Goal: Find contact information: Find contact information

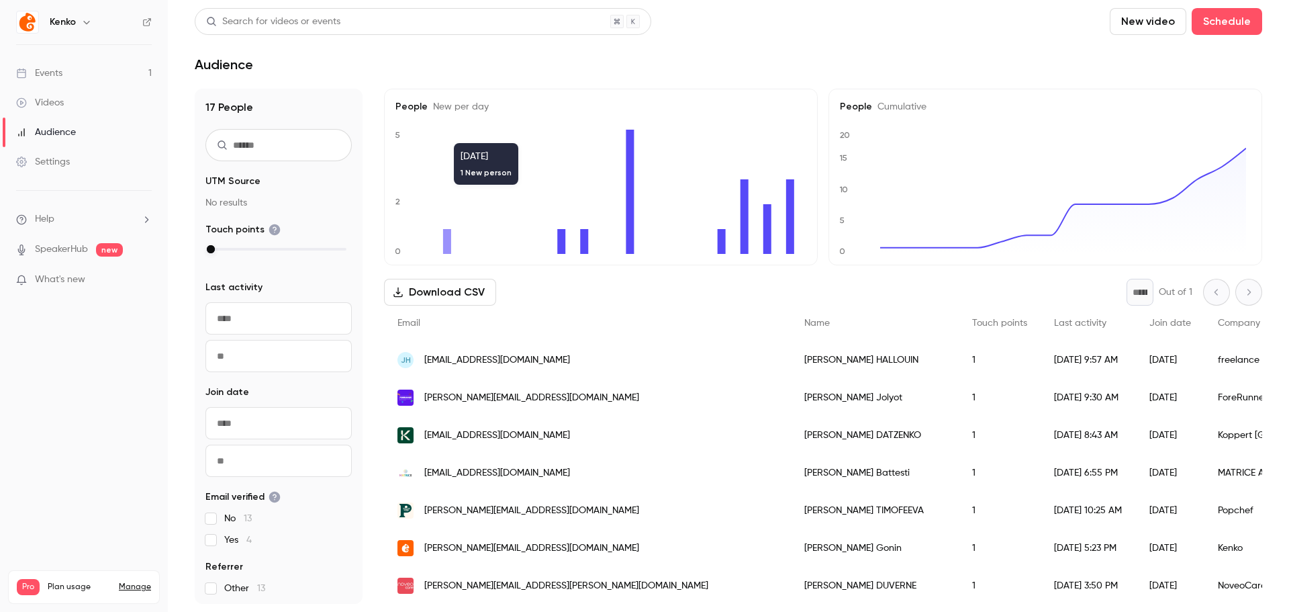
click at [569, 322] on div "Email" at bounding box center [587, 323] width 407 height 36
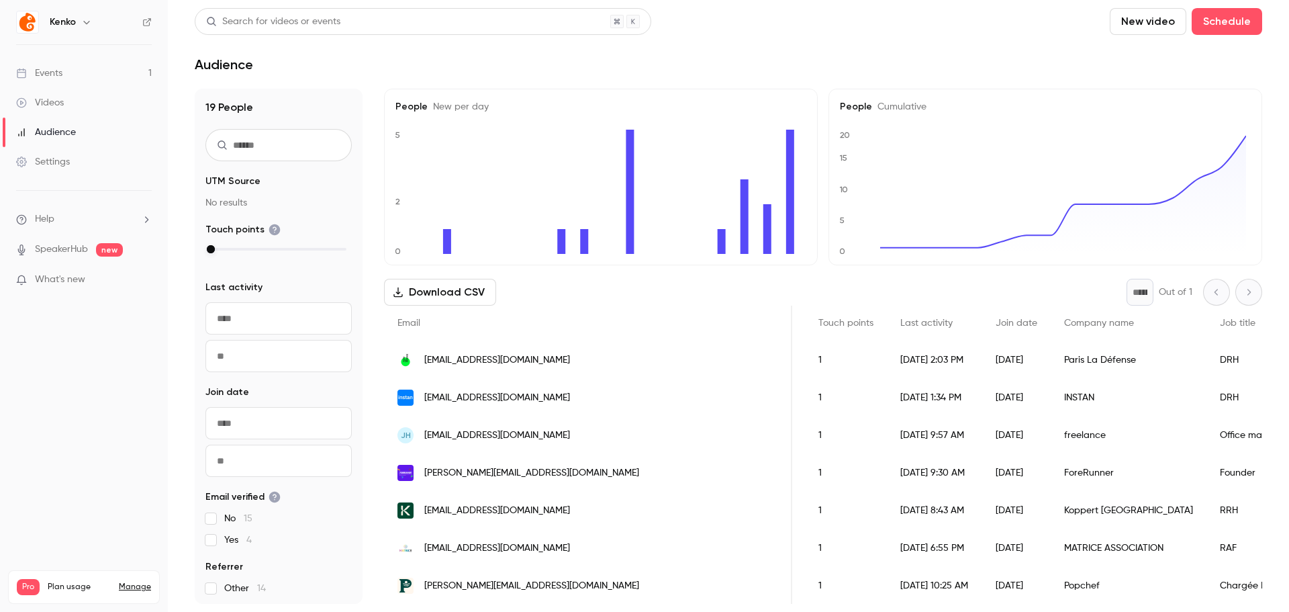
scroll to position [0, 154]
drag, startPoint x: 914, startPoint y: 399, endPoint x: 876, endPoint y: 398, distance: 37.6
click at [1051, 398] on div "INSTAN" at bounding box center [1129, 398] width 156 height 38
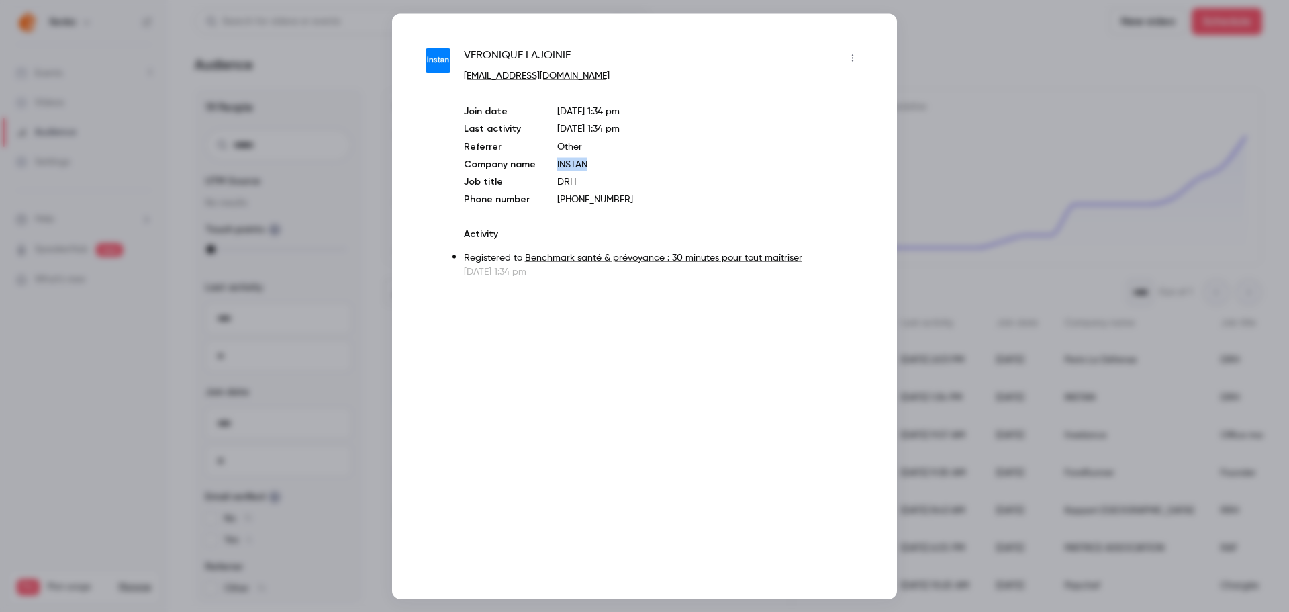
drag, startPoint x: 593, startPoint y: 167, endPoint x: 548, endPoint y: 164, distance: 45.7
click at [548, 164] on div "Join date [DATE] 1:34 pm Last activity [DATE] 1:34 pm Referrer Other Company na…" at bounding box center [663, 154] width 399 height 101
copy p "INSTAN"
click at [978, 64] on div at bounding box center [644, 306] width 1289 height 612
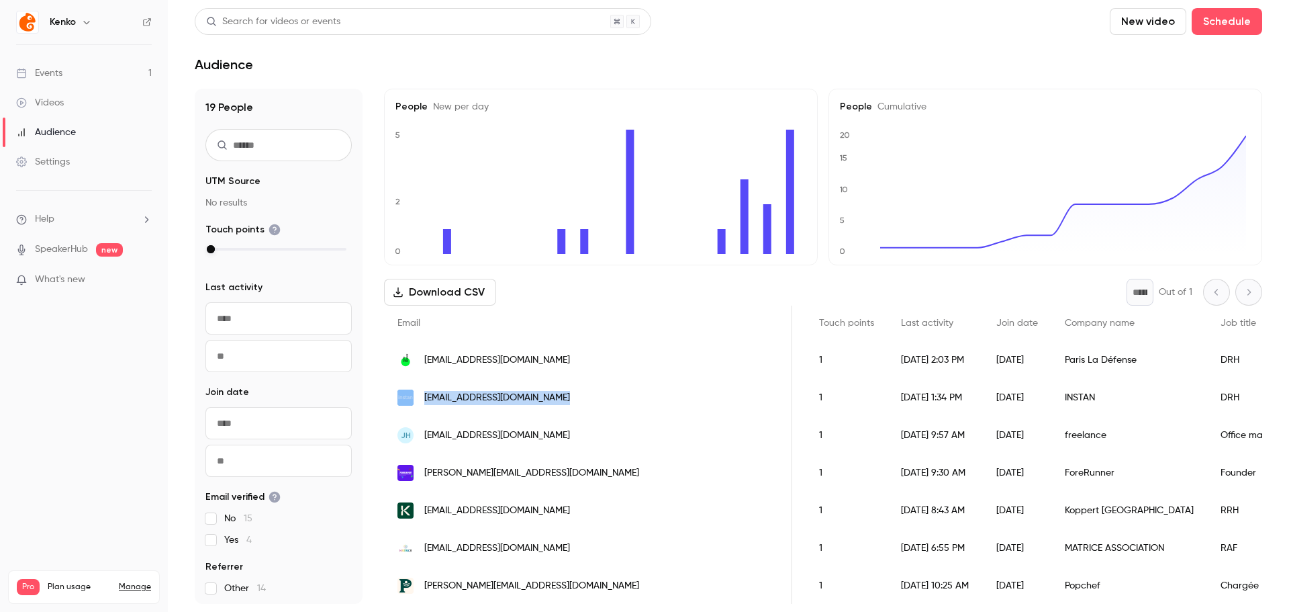
drag, startPoint x: 572, startPoint y: 393, endPoint x: 399, endPoint y: 397, distance: 172.6
click at [399, 397] on div "[EMAIL_ADDRESS][DOMAIN_NAME]" at bounding box center [588, 398] width 408 height 38
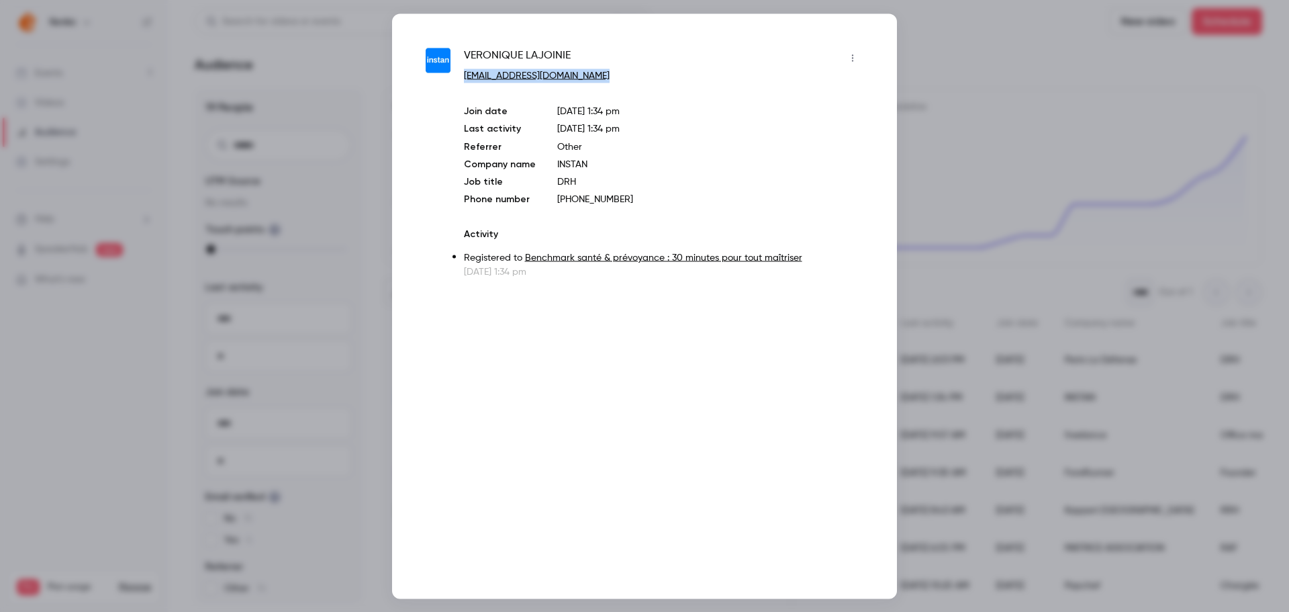
drag, startPoint x: 597, startPoint y: 76, endPoint x: 464, endPoint y: 81, distance: 133.0
click at [464, 81] on p "[EMAIL_ADDRESS][DOMAIN_NAME]" at bounding box center [663, 75] width 399 height 14
copy link "[EMAIL_ADDRESS][DOMAIN_NAME]"
click at [1092, 168] on div at bounding box center [644, 306] width 1289 height 612
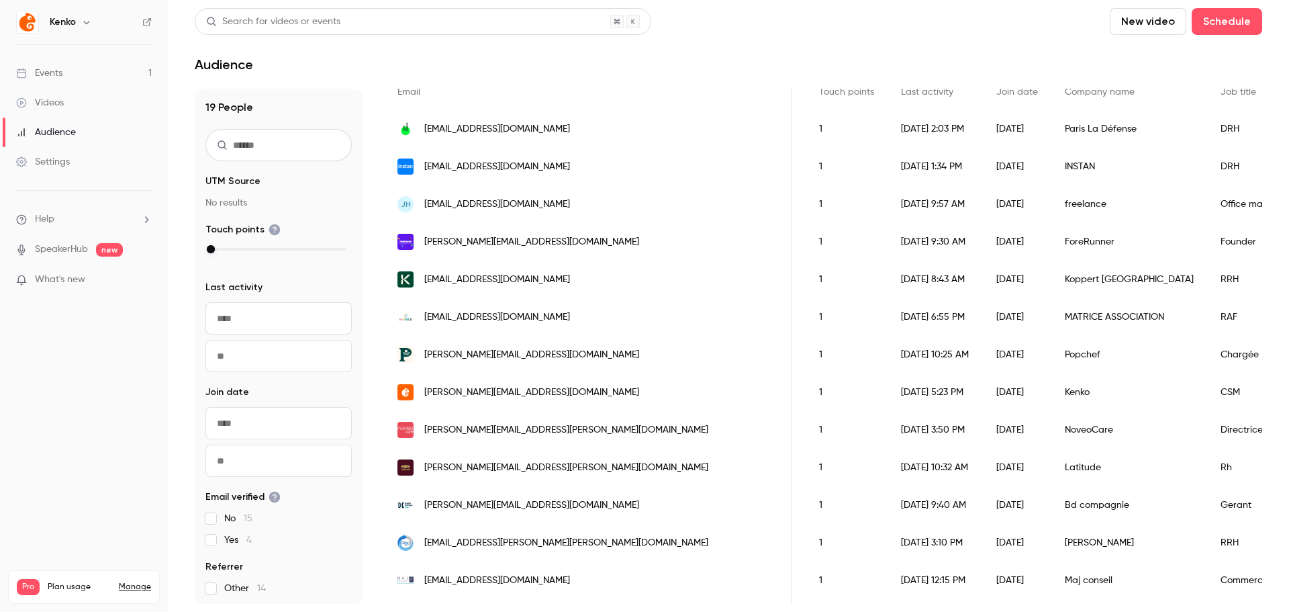
scroll to position [269, 0]
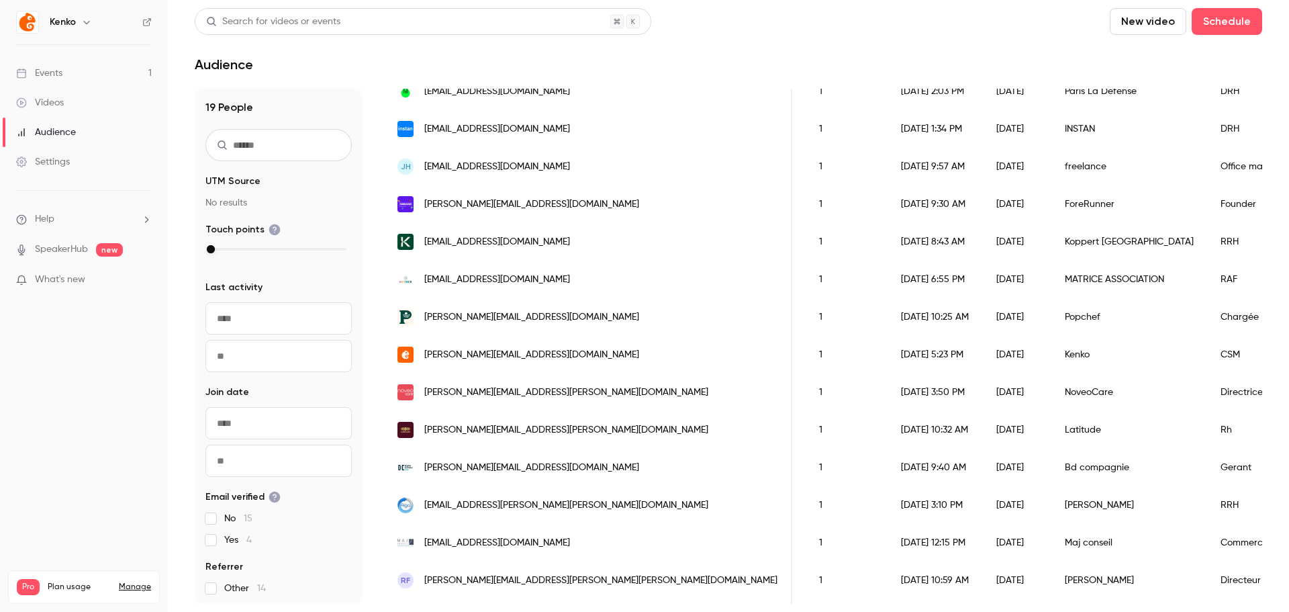
click at [442, 276] on span "[EMAIL_ADDRESS][DOMAIN_NAME]" at bounding box center [497, 280] width 146 height 14
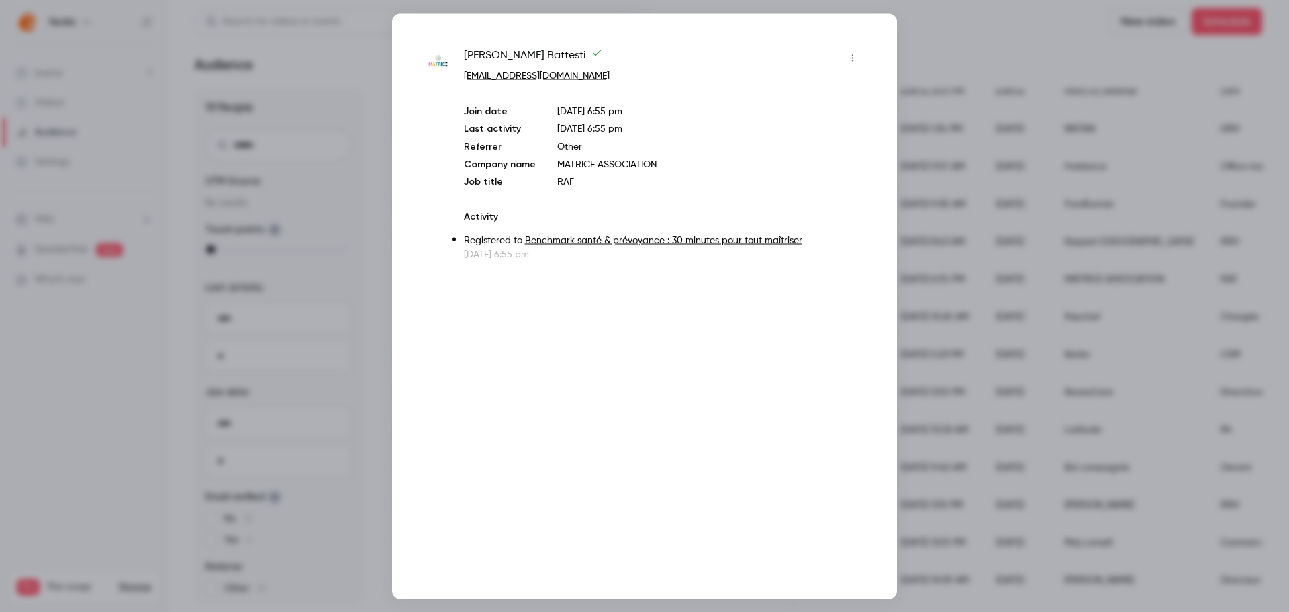
click at [344, 71] on div at bounding box center [644, 306] width 1289 height 612
